Goal: Task Accomplishment & Management: Manage account settings

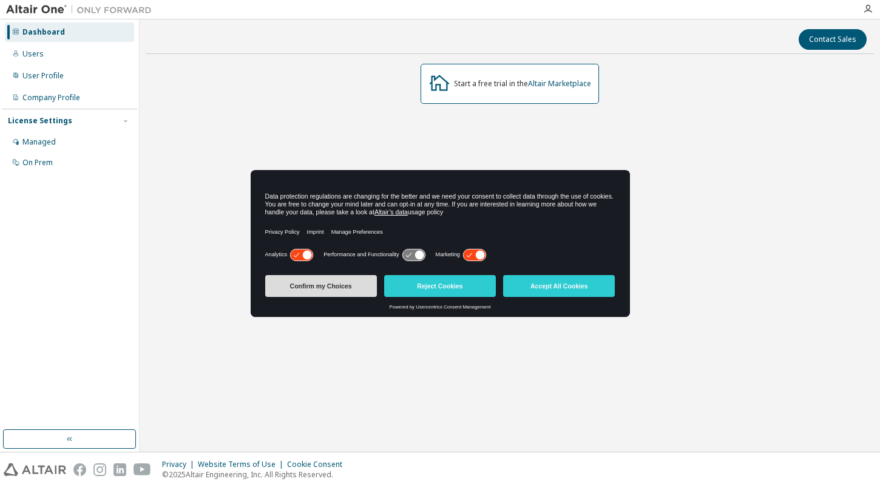
click at [344, 288] on button "Confirm my Choices" at bounding box center [321, 286] width 112 height 22
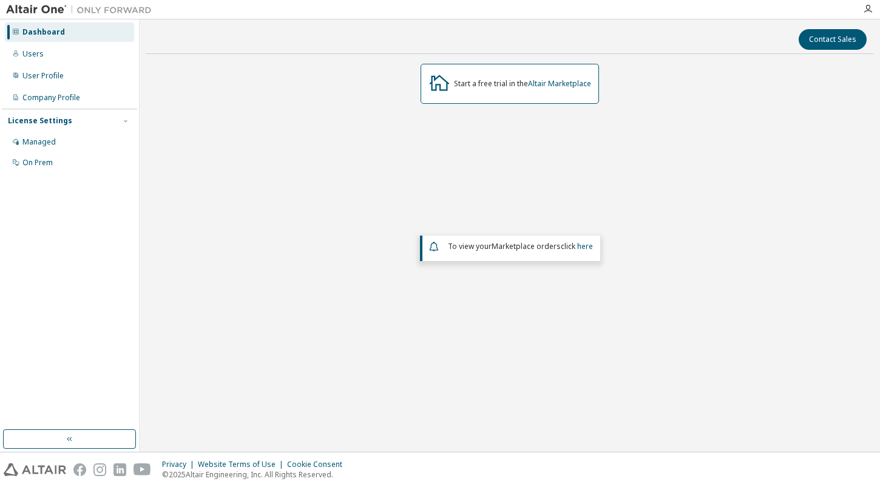
click at [467, 166] on div "Start a free trial in the Altair Marketplace To view your Marketplace orders cl…" at bounding box center [510, 222] width 729 height 316
click at [101, 73] on div "User Profile" at bounding box center [69, 75] width 129 height 19
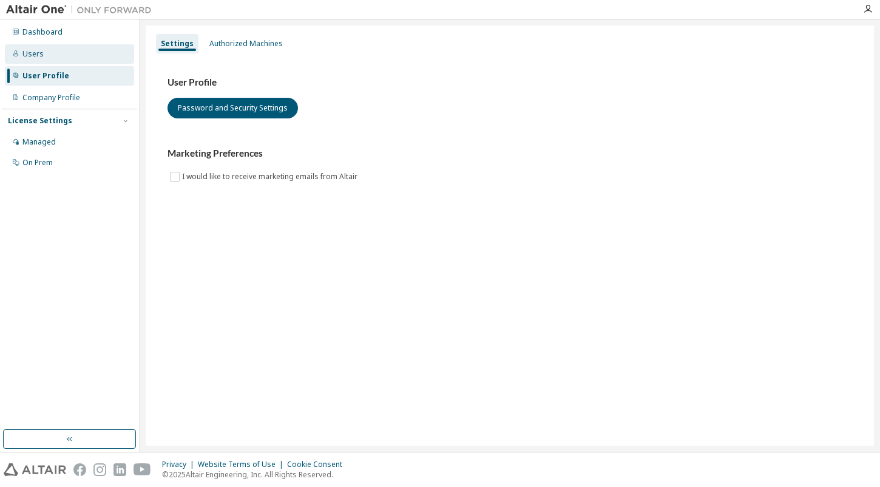
click at [45, 50] on div "Users" at bounding box center [69, 53] width 129 height 19
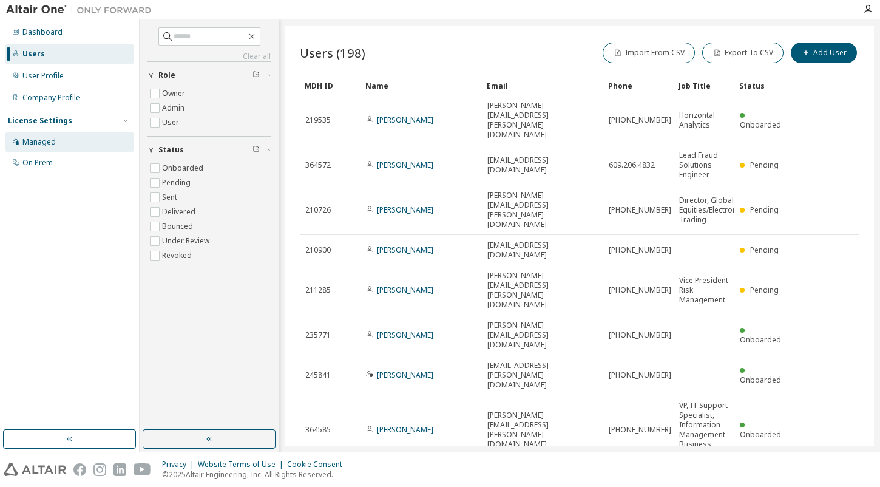
click at [48, 145] on div "Managed" at bounding box center [38, 142] width 33 height 10
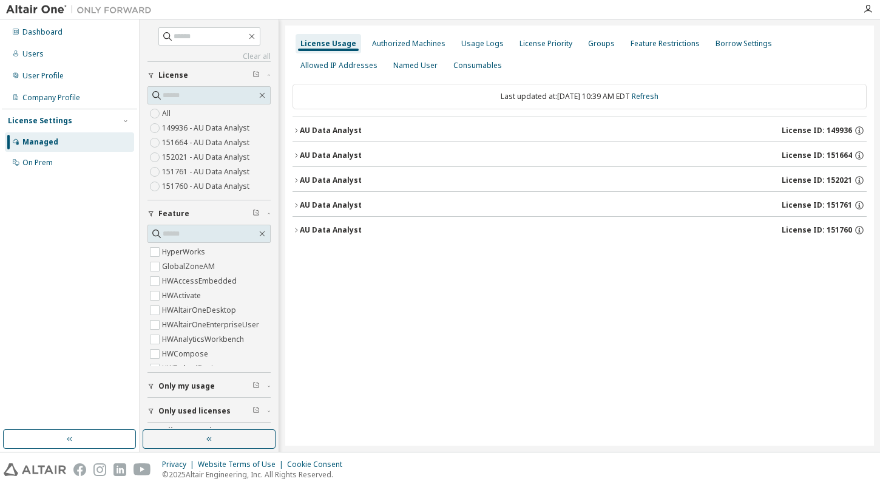
click at [297, 206] on icon "button" at bounding box center [296, 205] width 7 height 7
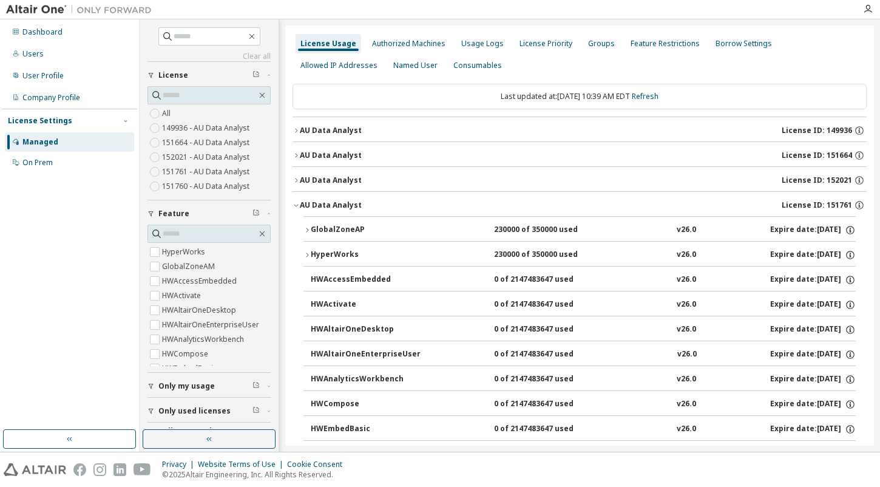
click at [300, 180] on div "AU Data Analyst" at bounding box center [331, 180] width 62 height 10
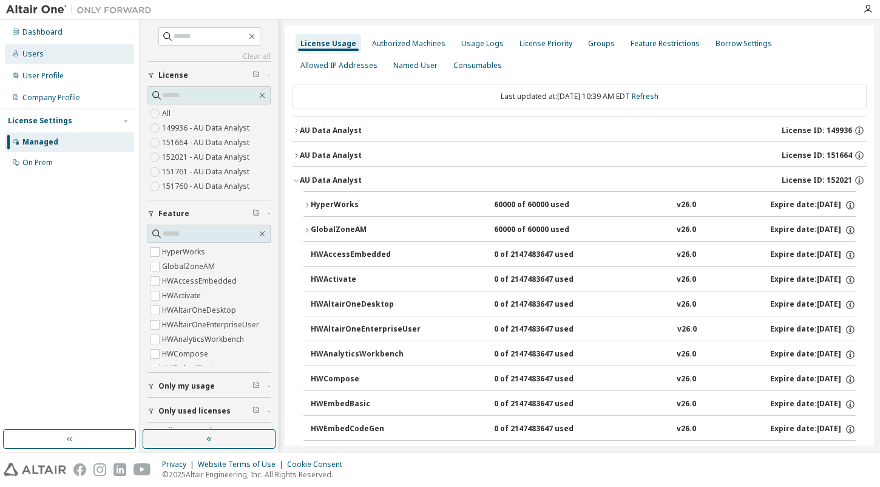
click at [53, 51] on div "Users" at bounding box center [69, 53] width 129 height 19
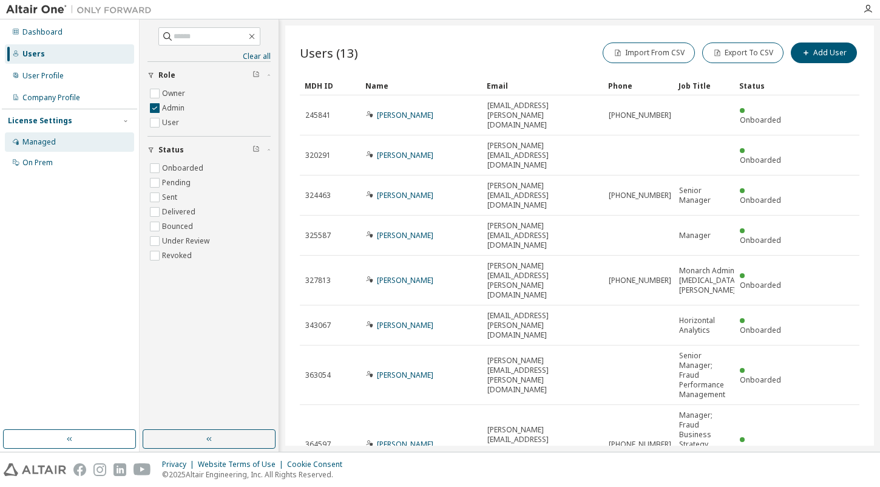
click at [56, 139] on div "Managed" at bounding box center [69, 141] width 129 height 19
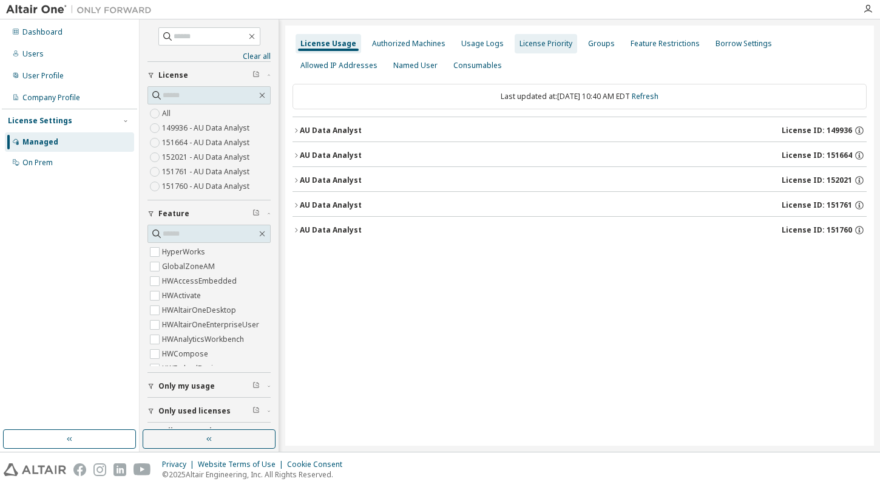
click at [536, 39] on div "License Priority" at bounding box center [546, 44] width 53 height 10
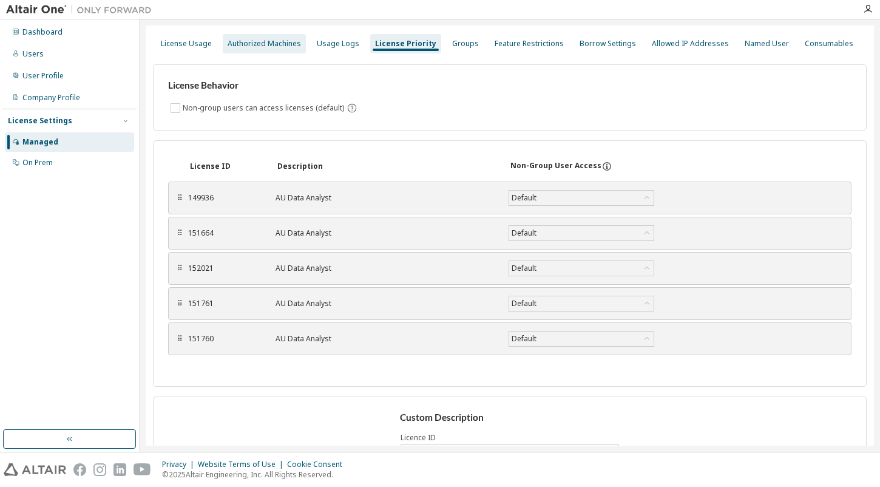
click at [264, 37] on div "Authorized Machines" at bounding box center [264, 43] width 83 height 19
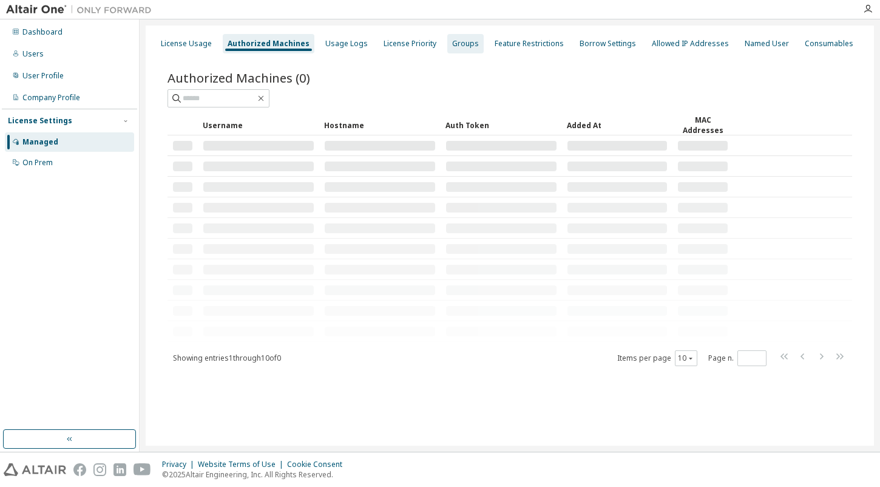
click at [455, 45] on div "Groups" at bounding box center [465, 44] width 27 height 10
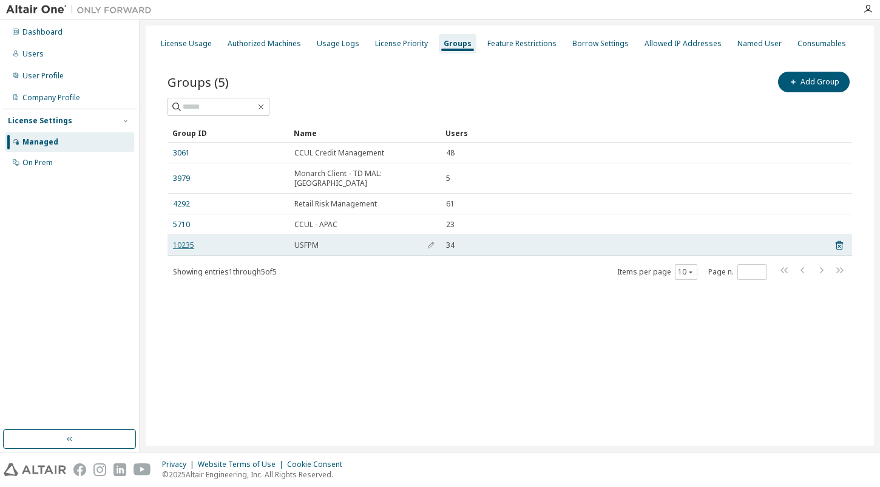
click at [188, 240] on link "10235" at bounding box center [183, 245] width 21 height 10
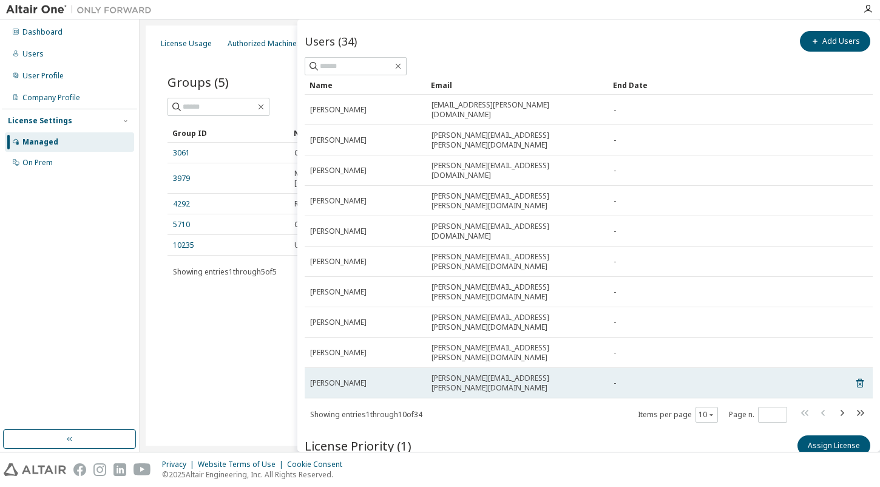
scroll to position [73, 0]
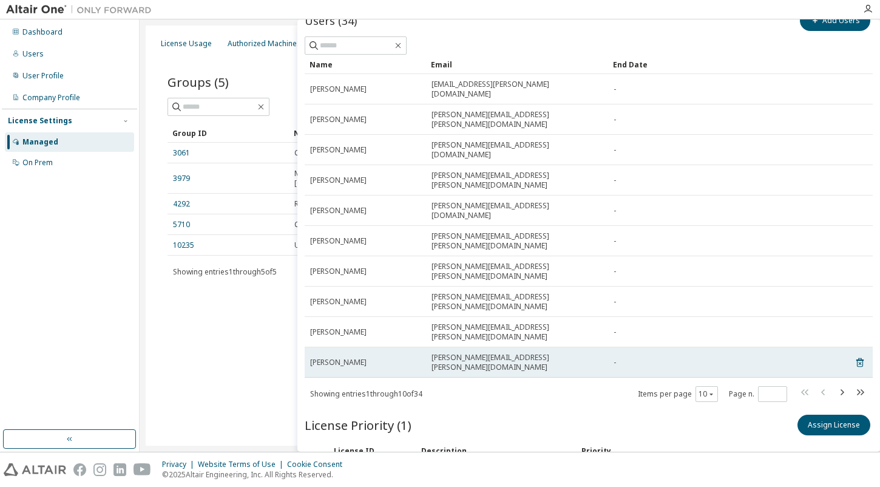
drag, startPoint x: 310, startPoint y: 107, endPoint x: 358, endPoint y: 271, distance: 170.4
click at [358, 271] on tbody "Mark DiCarlantonio mark.dicarlantonio@td.com - Tracey Holmes Tracey.Holmes@td.c…" at bounding box center [589, 226] width 568 height 304
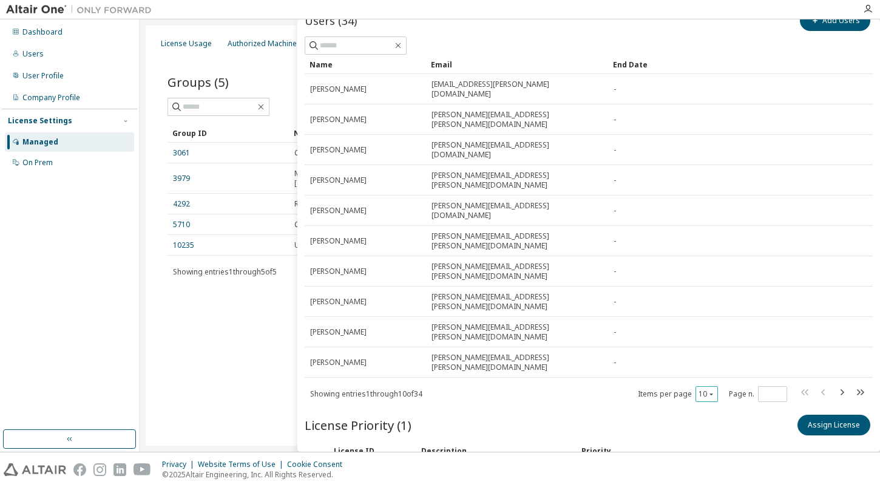
click at [703, 389] on button "10" at bounding box center [707, 394] width 16 height 10
click at [700, 359] on div "50" at bounding box center [738, 357] width 97 height 15
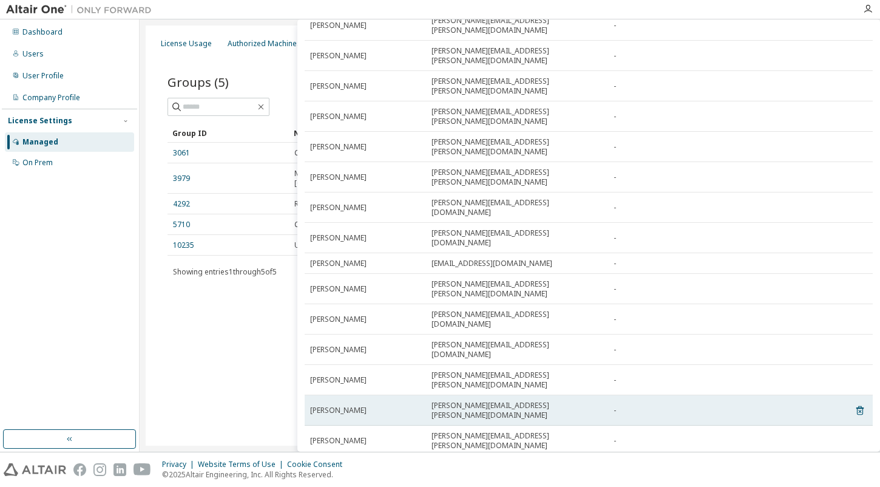
scroll to position [568, 0]
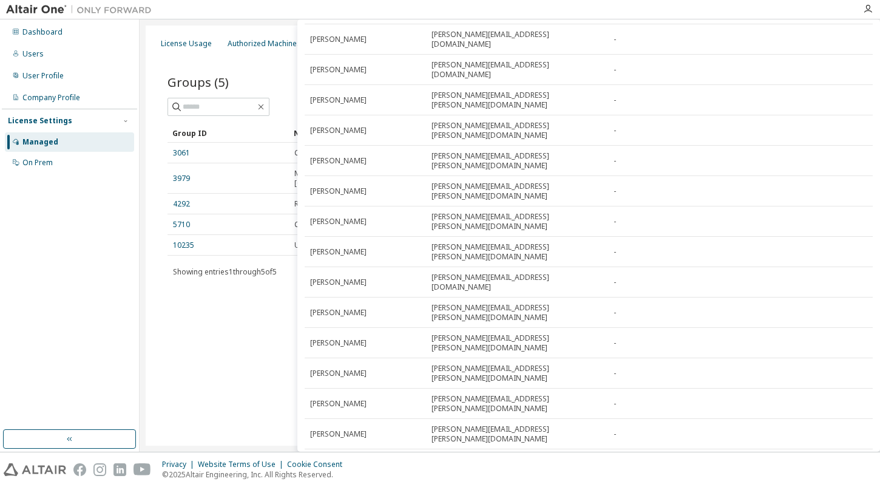
click at [701, 370] on div "100" at bounding box center [738, 371] width 97 height 15
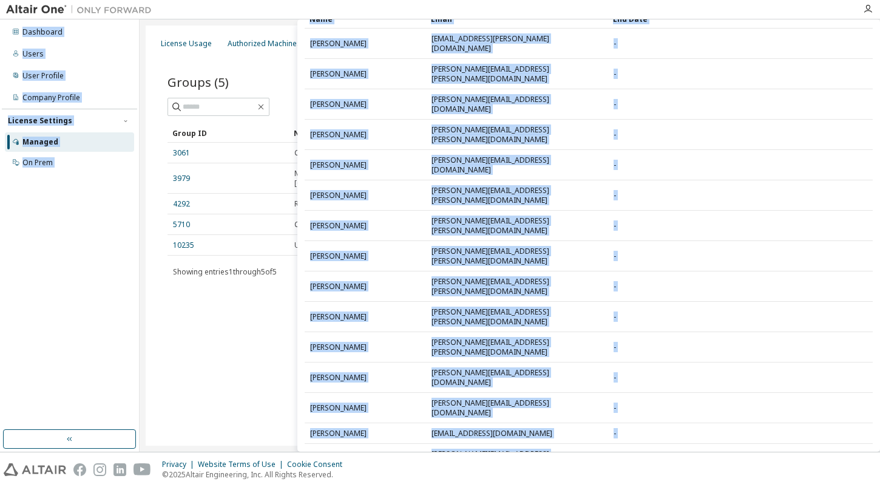
scroll to position [0, 0]
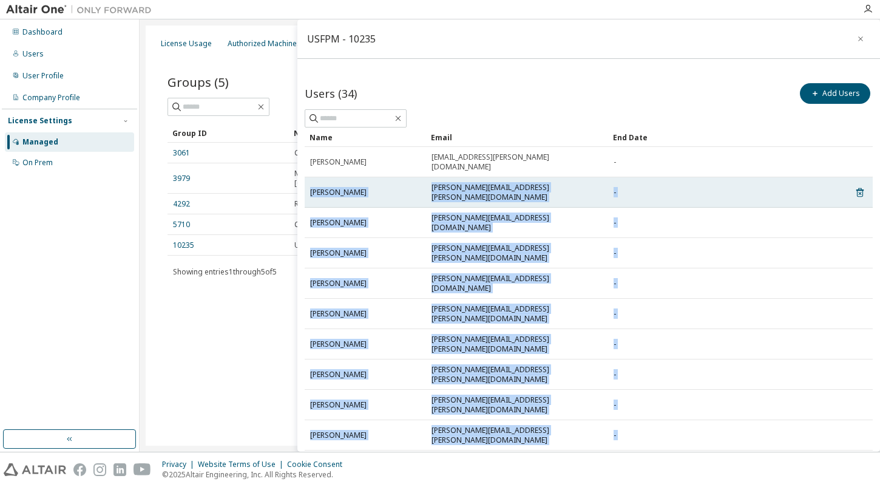
drag, startPoint x: 536, startPoint y: 276, endPoint x: 307, endPoint y: 179, distance: 249.0
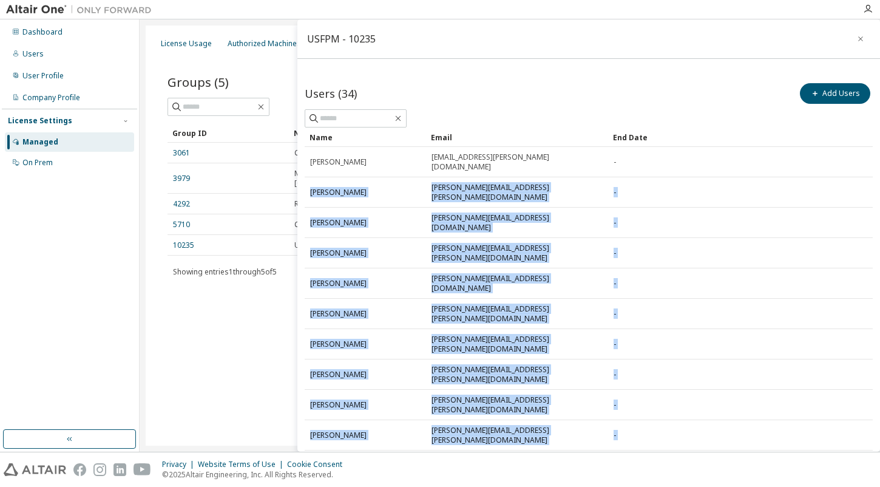
copy tbody "Tracey Holmes Tracey.Holmes@td.com - Heidi Cross heidi.cross@td.com - Keith Hof…"
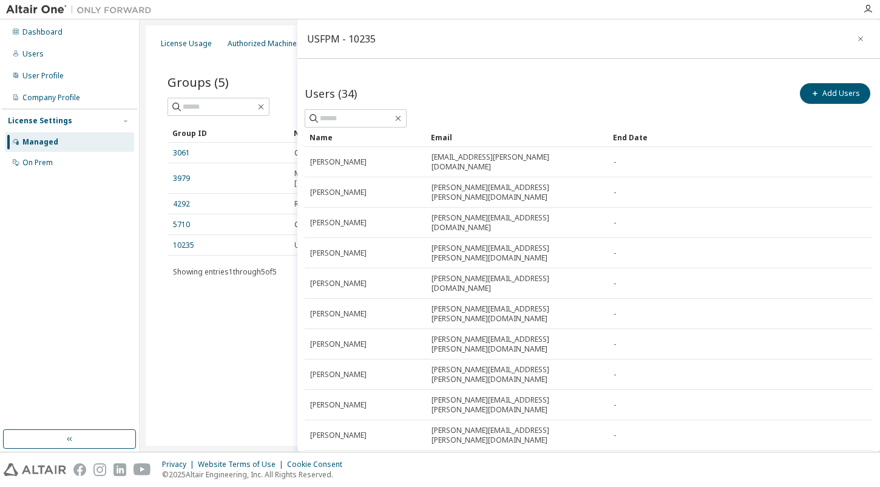
click at [166, 398] on div "License Usage Authorized Machines Usage Logs License Priority Groups Feature Re…" at bounding box center [510, 236] width 729 height 420
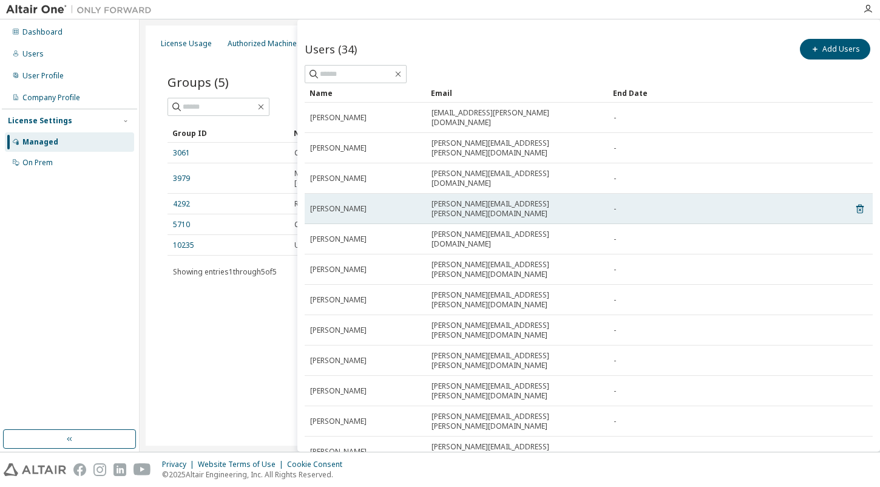
scroll to position [121, 0]
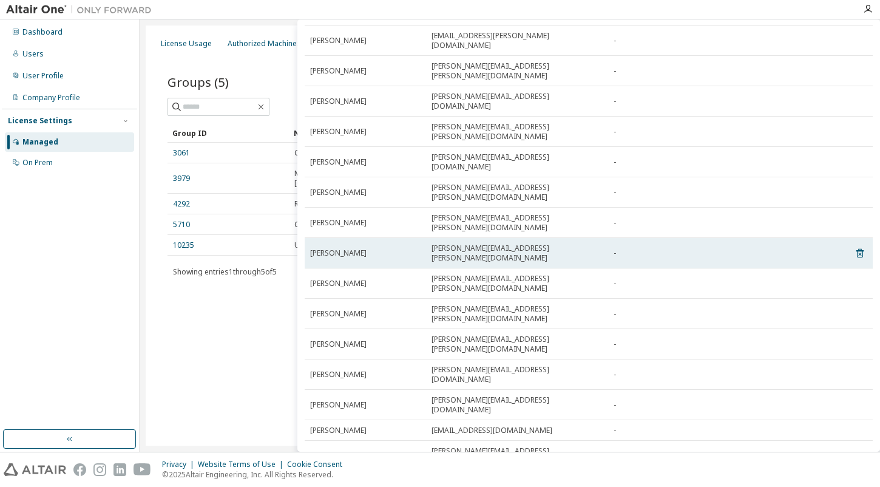
click at [342, 248] on span "Elisha Govan" at bounding box center [338, 253] width 56 height 10
click at [855, 246] on icon at bounding box center [860, 253] width 11 height 15
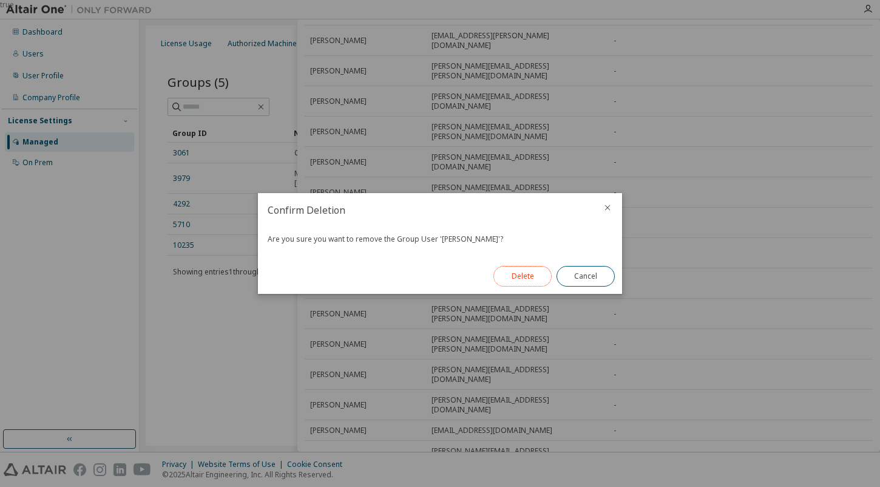
click at [510, 276] on button "Delete" at bounding box center [523, 276] width 58 height 21
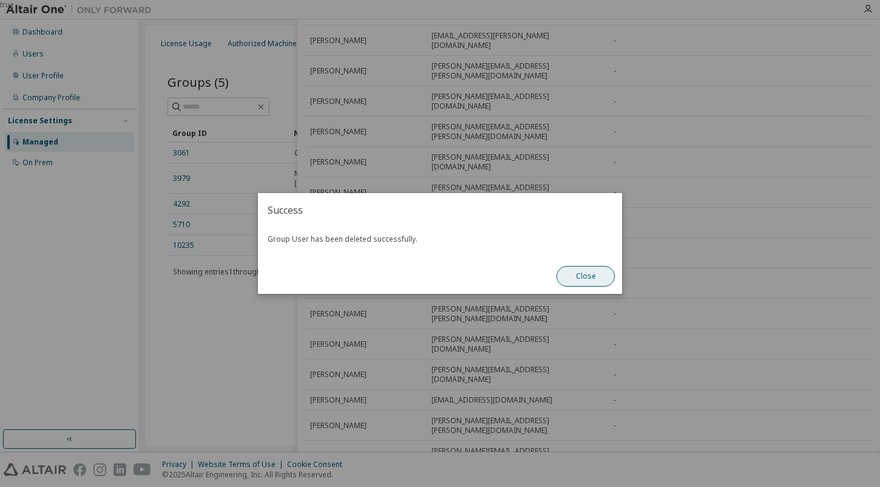
click at [585, 277] on button "Close" at bounding box center [586, 276] width 58 height 21
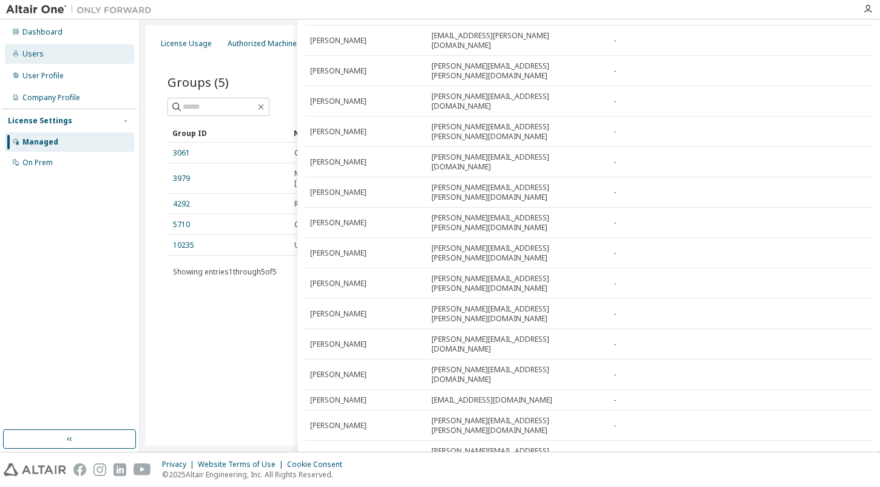
click at [46, 60] on div "Users" at bounding box center [69, 53] width 129 height 19
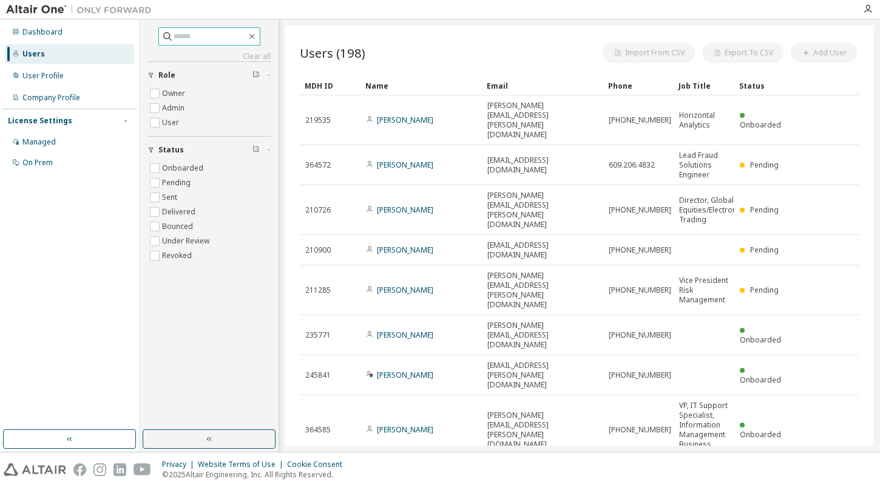
click at [212, 44] on span at bounding box center [209, 36] width 102 height 18
click at [213, 39] on input "text" at bounding box center [210, 36] width 73 height 12
type input "*****"
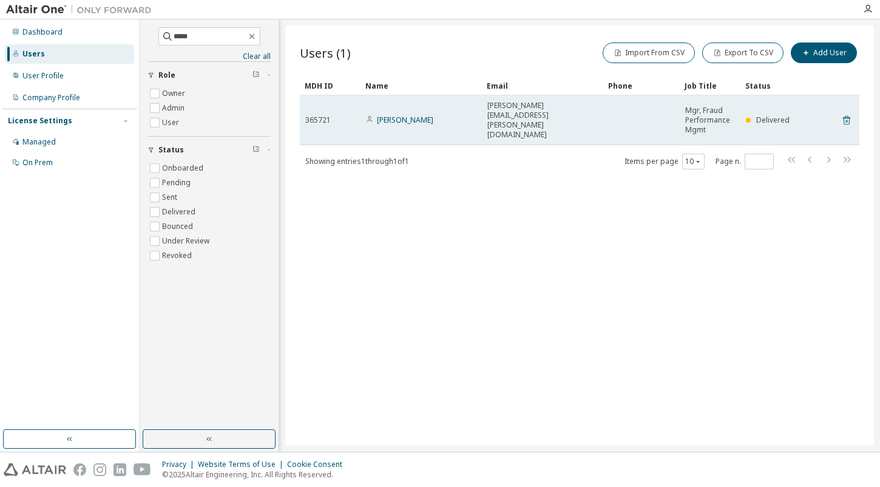
click at [848, 120] on icon at bounding box center [847, 120] width 11 height 15
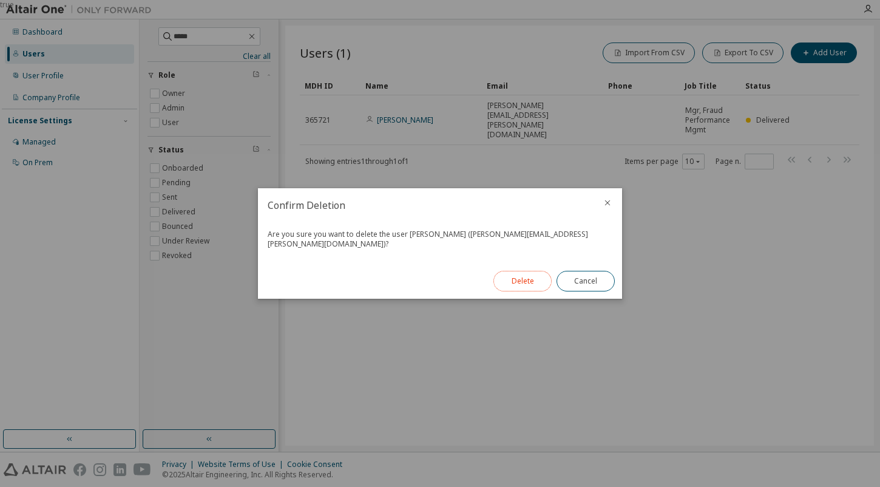
click at [527, 278] on button "Delete" at bounding box center [523, 281] width 58 height 21
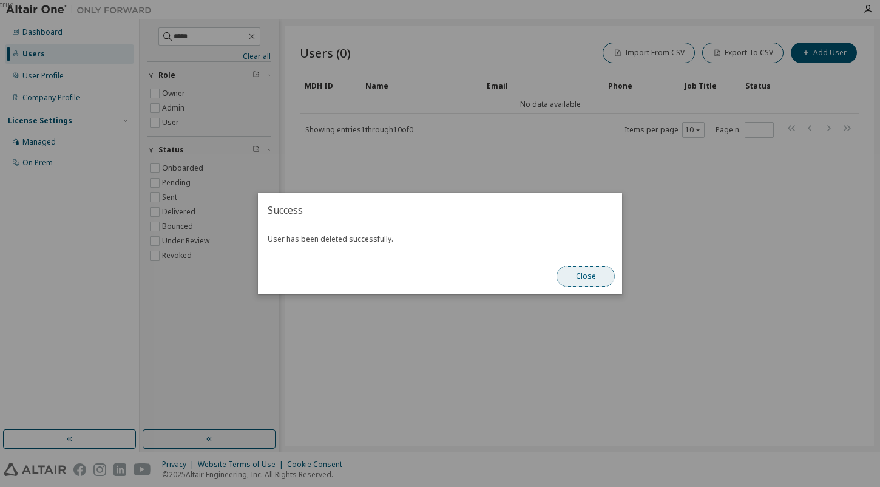
click at [600, 274] on button "Close" at bounding box center [586, 276] width 58 height 21
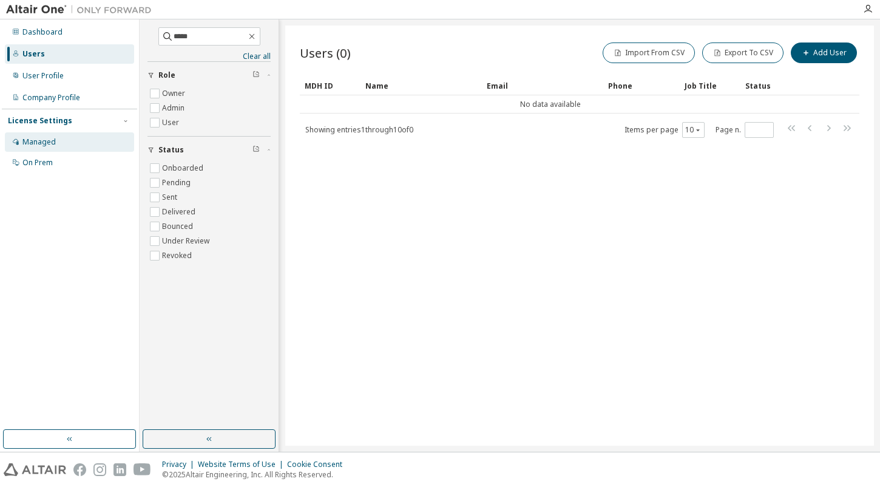
click at [42, 139] on div "Managed" at bounding box center [38, 142] width 33 height 10
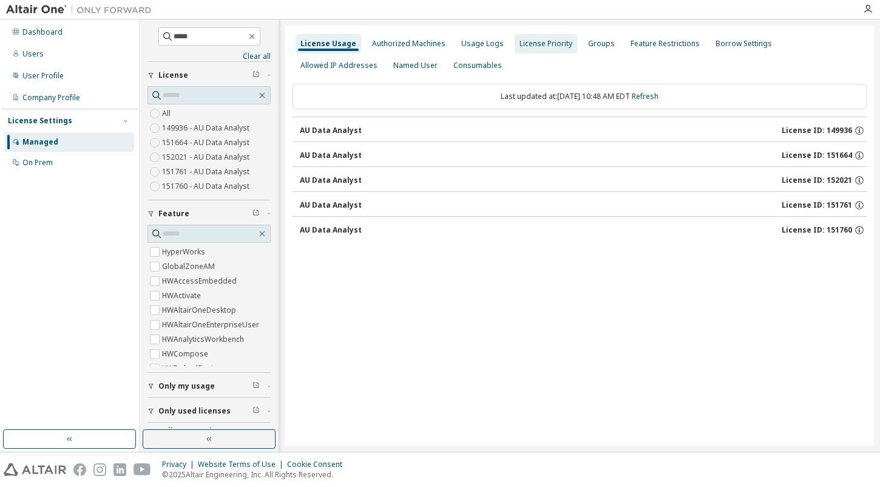
click at [540, 44] on div "License Priority" at bounding box center [546, 44] width 53 height 10
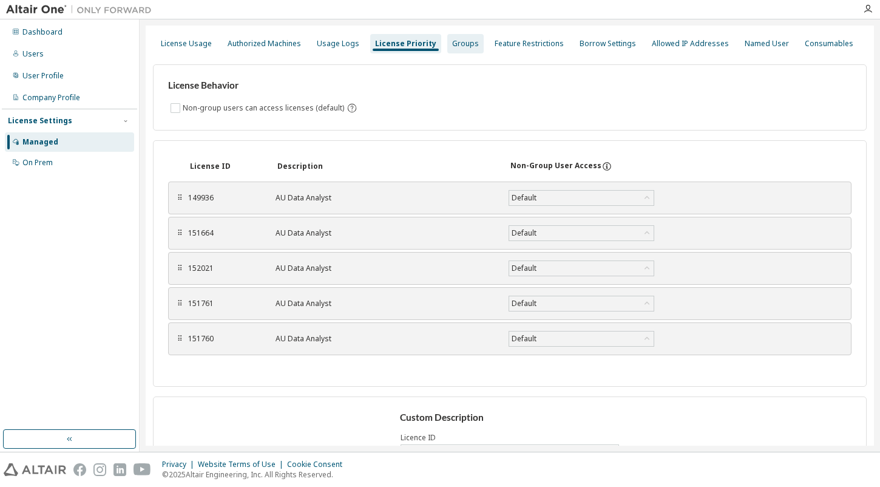
click at [452, 46] on div "Groups" at bounding box center [465, 44] width 27 height 10
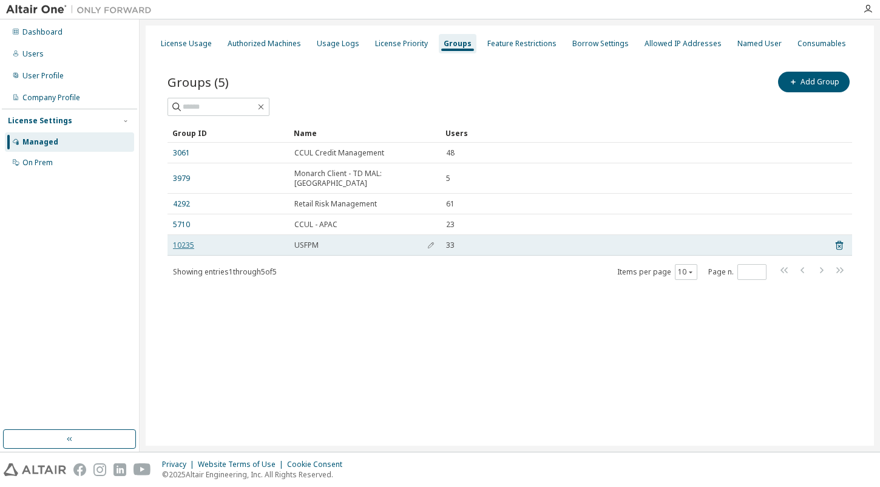
click at [180, 240] on link "10235" at bounding box center [183, 245] width 21 height 10
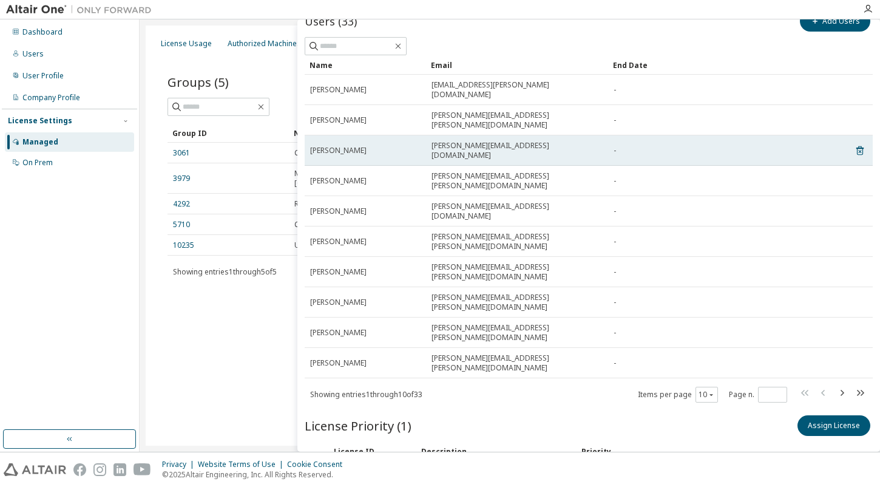
scroll to position [73, 0]
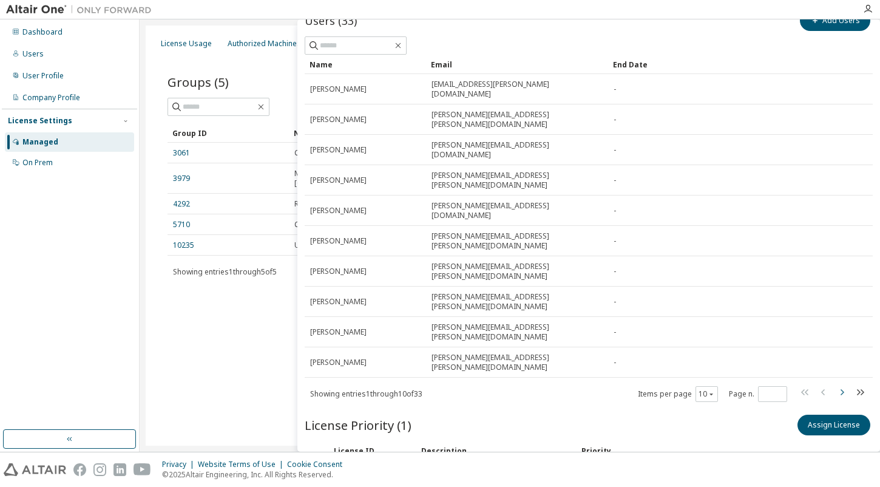
click at [841, 389] on icon "button" at bounding box center [843, 392] width 4 height 6
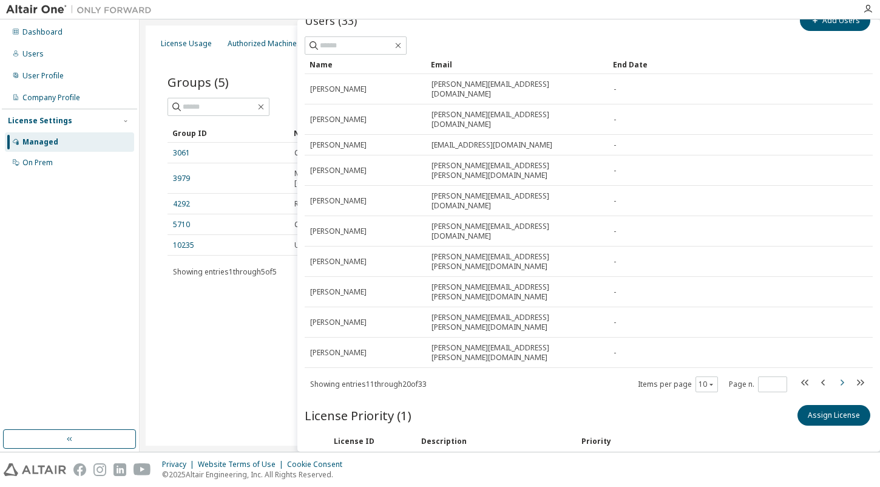
click at [841, 379] on icon "button" at bounding box center [843, 382] width 4 height 6
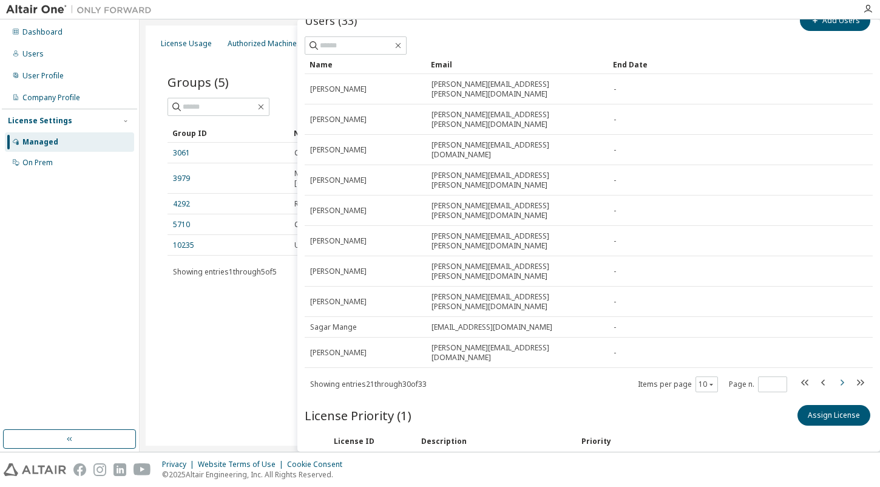
click at [841, 379] on icon "button" at bounding box center [843, 382] width 4 height 6
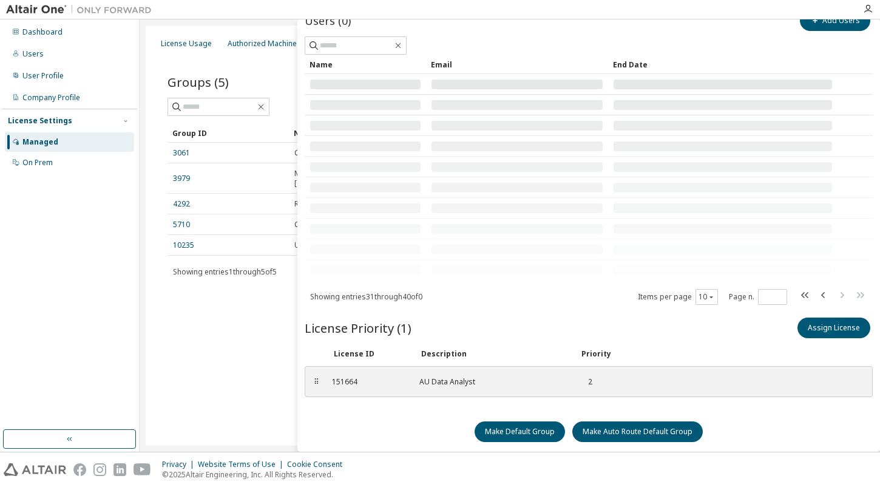
scroll to position [0, 0]
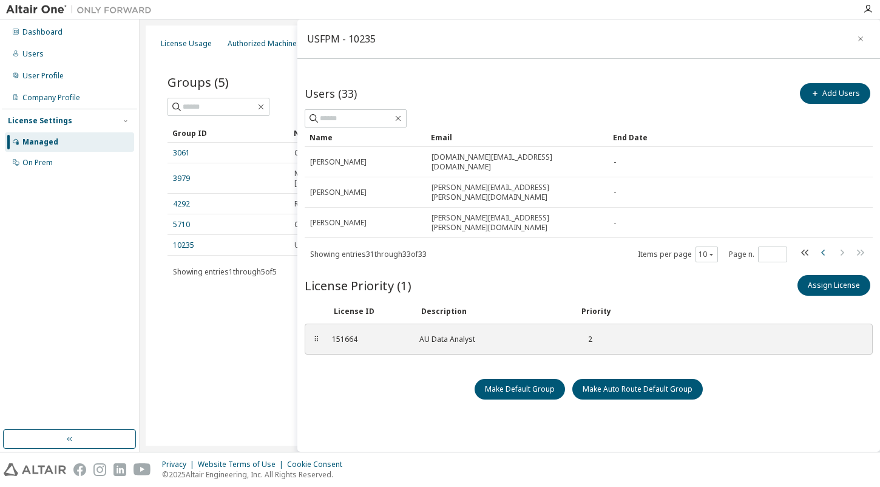
click at [824, 245] on icon "button" at bounding box center [824, 252] width 15 height 15
type input "*"
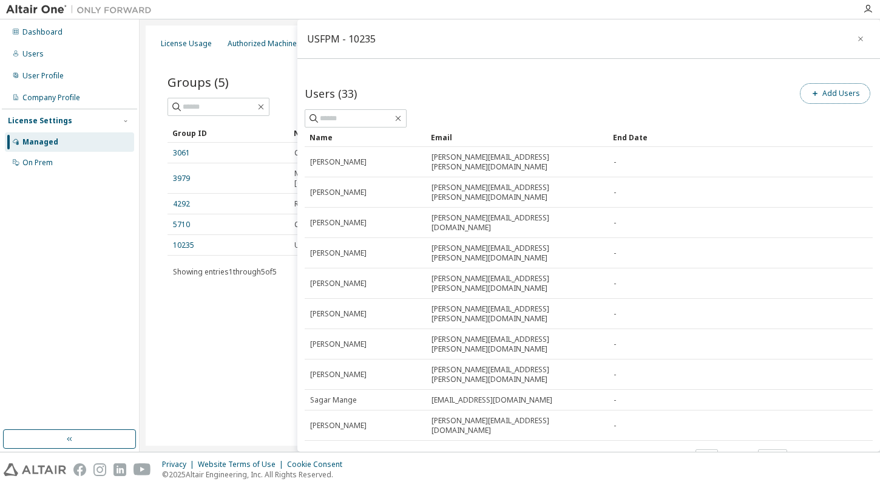
click at [826, 94] on button "Add Users" at bounding box center [835, 93] width 70 height 21
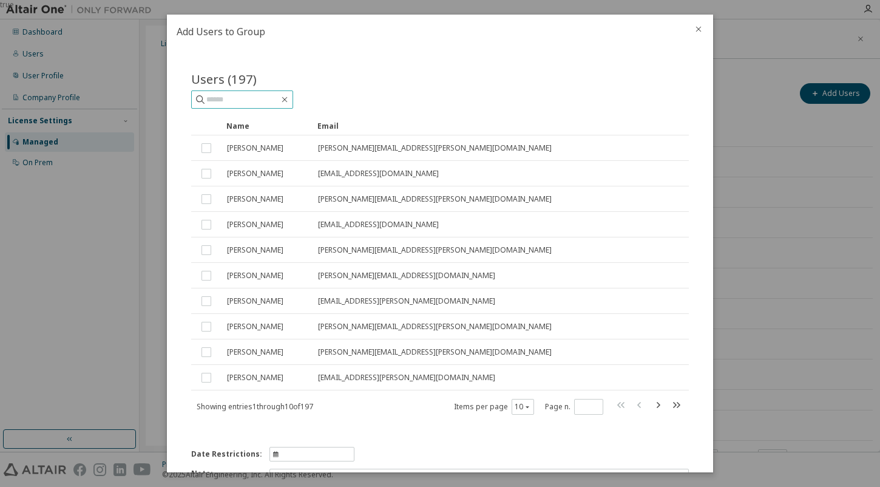
click at [260, 103] on input "text" at bounding box center [242, 100] width 73 height 12
type input "**********"
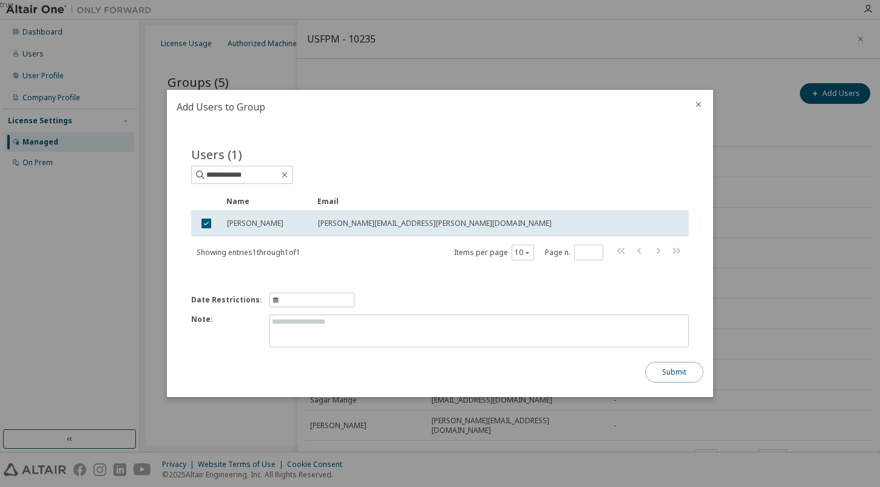
click at [662, 371] on button "Submit" at bounding box center [674, 372] width 58 height 21
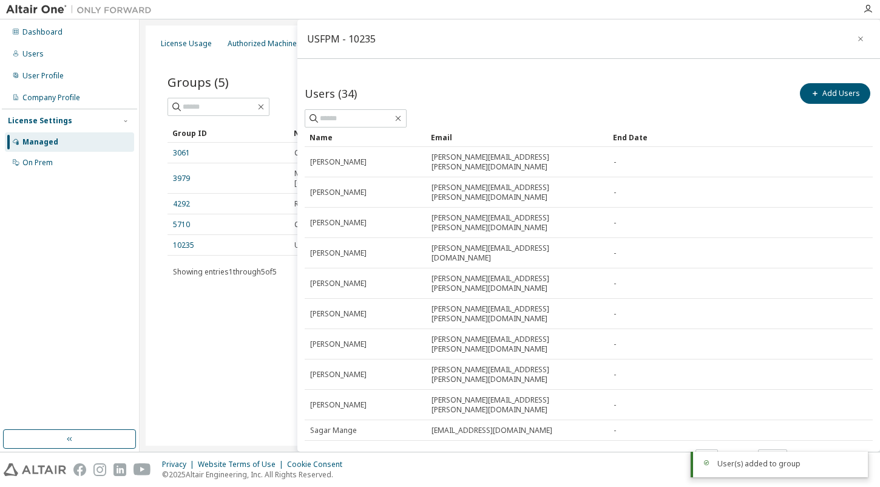
click at [243, 303] on div "License Usage Authorized Machines Usage Logs License Priority Groups Feature Re…" at bounding box center [510, 236] width 729 height 420
click at [859, 40] on icon "button" at bounding box center [861, 38] width 5 height 5
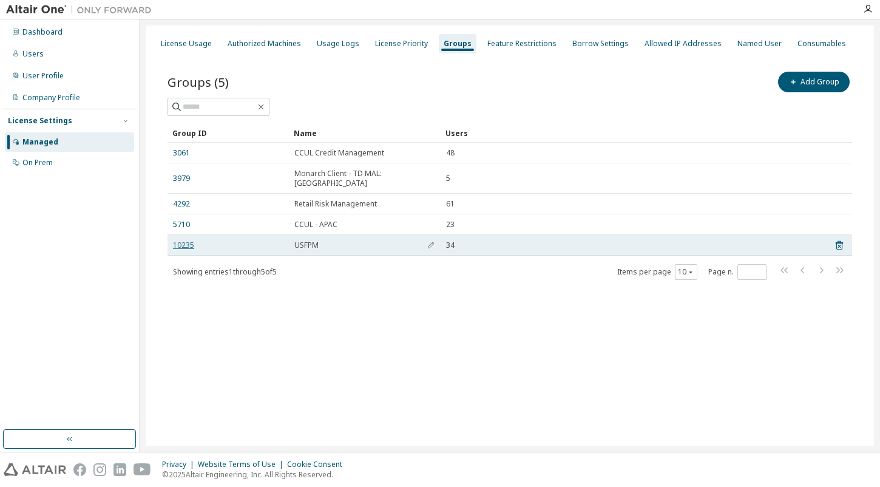
click at [189, 240] on link "10235" at bounding box center [183, 245] width 21 height 10
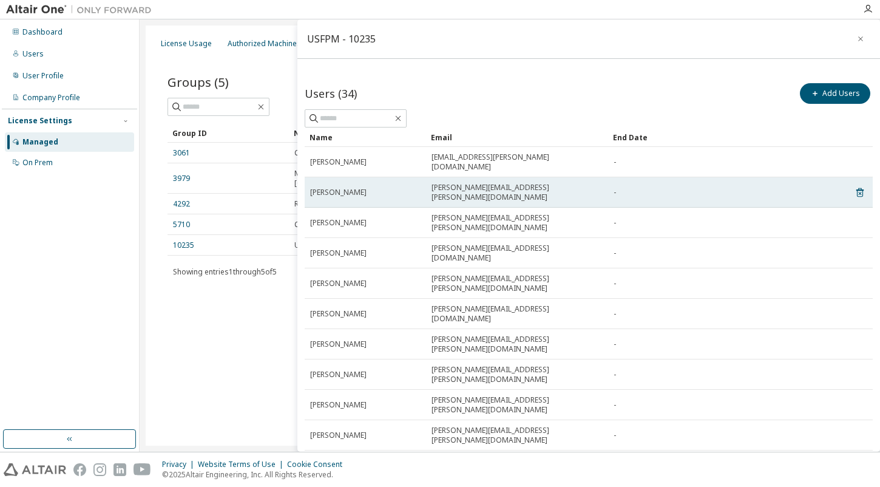
click at [519, 183] on div "eileen.arick@td.com" at bounding box center [517, 192] width 171 height 19
click at [344, 188] on span "Eileen Arick" at bounding box center [338, 193] width 56 height 10
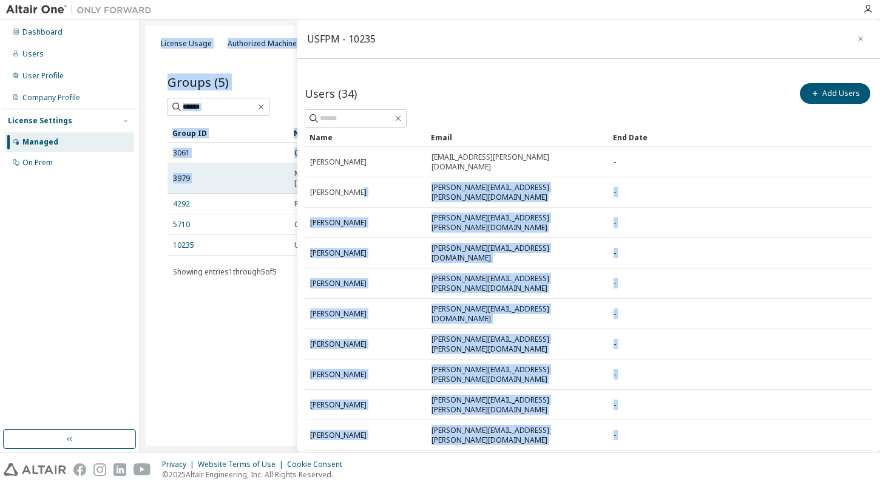
drag, startPoint x: 353, startPoint y: 177, endPoint x: 297, endPoint y: 180, distance: 56.6
click at [297, 180] on main "USFPM - 10235 Users (34) Add Users Clear Load Save Save As Field Operator Value…" at bounding box center [510, 235] width 741 height 432
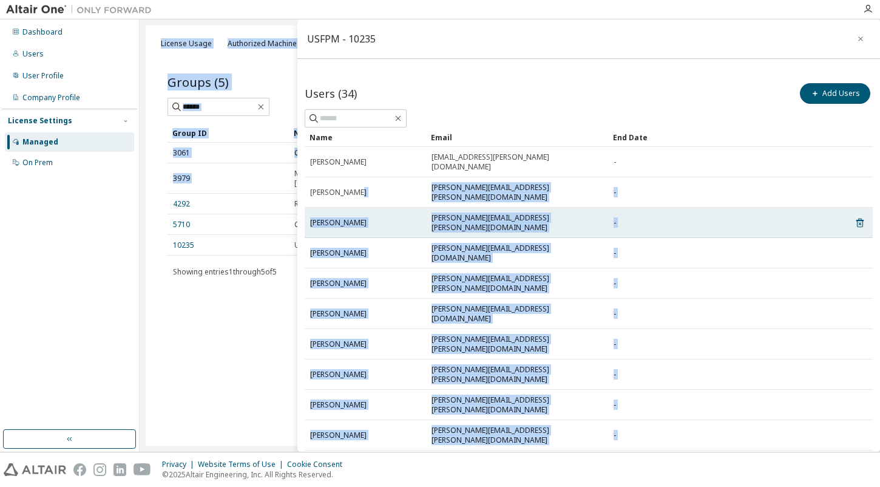
drag, startPoint x: 297, startPoint y: 180, endPoint x: 350, endPoint y: 194, distance: 55.2
click at [346, 218] on span "Tracey Holmes" at bounding box center [338, 223] width 56 height 10
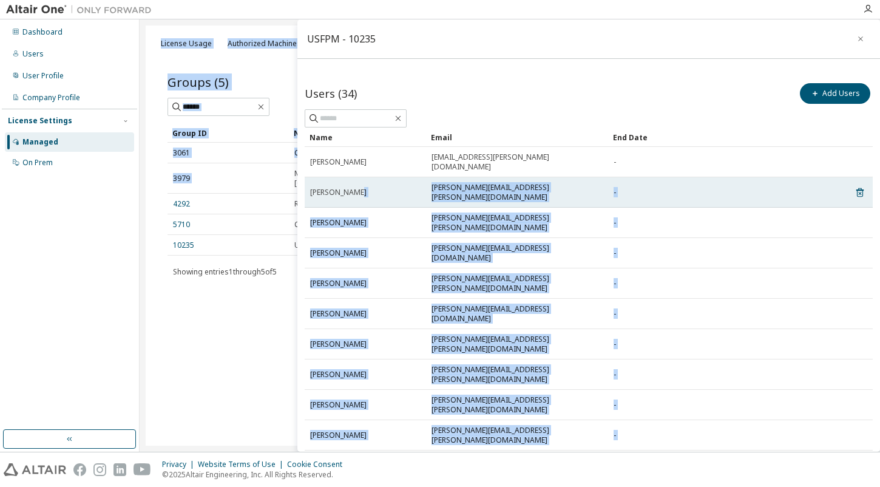
click at [366, 188] on div "Eileen Arick" at bounding box center [365, 193] width 111 height 10
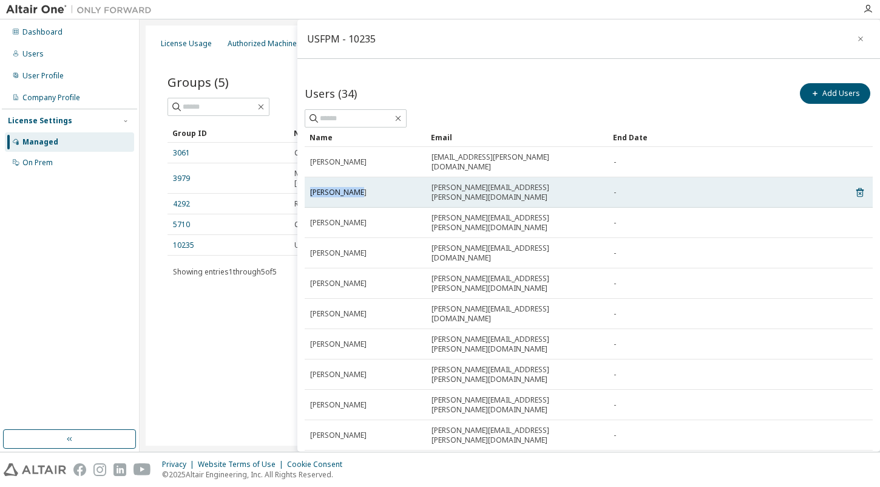
drag, startPoint x: 356, startPoint y: 180, endPoint x: 311, endPoint y: 182, distance: 45.0
click at [311, 188] on div "Eileen Arick" at bounding box center [365, 193] width 111 height 10
copy span "Eileen Arick"
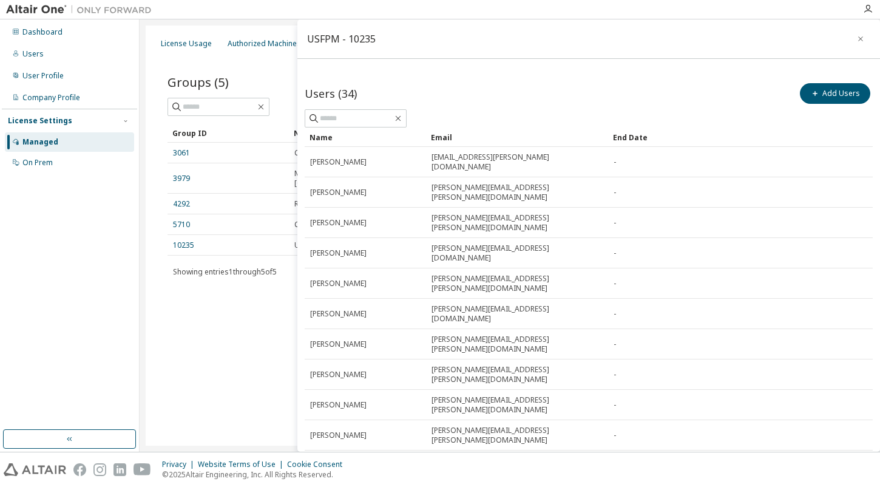
click at [627, 81] on div "Add Users" at bounding box center [731, 94] width 284 height 26
click at [376, 127] on span at bounding box center [356, 118] width 102 height 18
click at [383, 119] on input "text" at bounding box center [356, 118] width 73 height 12
type input "*******"
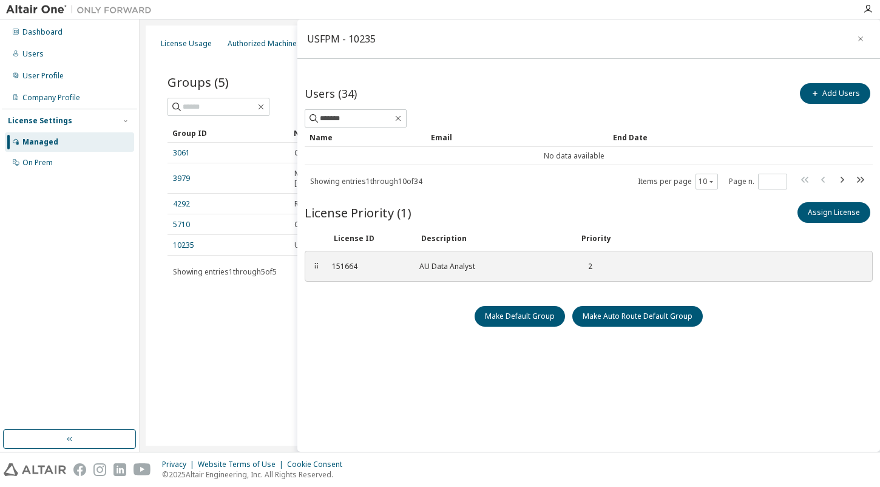
drag, startPoint x: 160, startPoint y: 364, endPoint x: 312, endPoint y: 202, distance: 221.6
click at [160, 362] on div "License Usage Authorized Machines Usage Logs License Priority Groups Feature Re…" at bounding box center [510, 236] width 729 height 420
click at [242, 85] on div "Groups (5) Add Group" at bounding box center [510, 82] width 685 height 26
click at [235, 103] on input "text" at bounding box center [219, 107] width 73 height 12
type input "*******"
